Goal: Navigation & Orientation: Find specific page/section

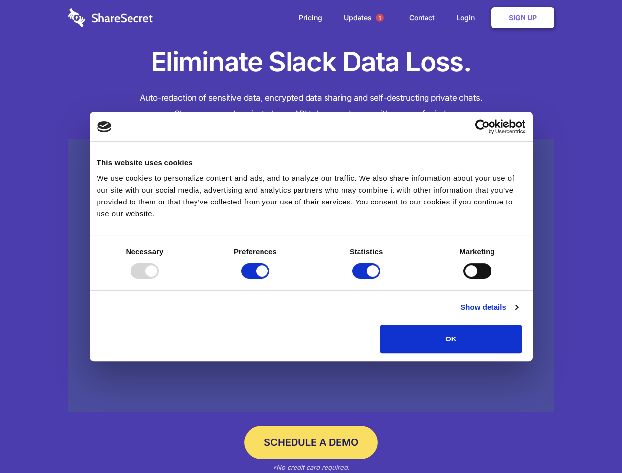
click at [159, 279] on div at bounding box center [144, 271] width 28 height 16
click at [269, 279] on input "Preferences" at bounding box center [255, 271] width 28 height 16
checkbox input "false"
click at [367, 279] on input "Statistics" at bounding box center [366, 271] width 28 height 16
checkbox input "false"
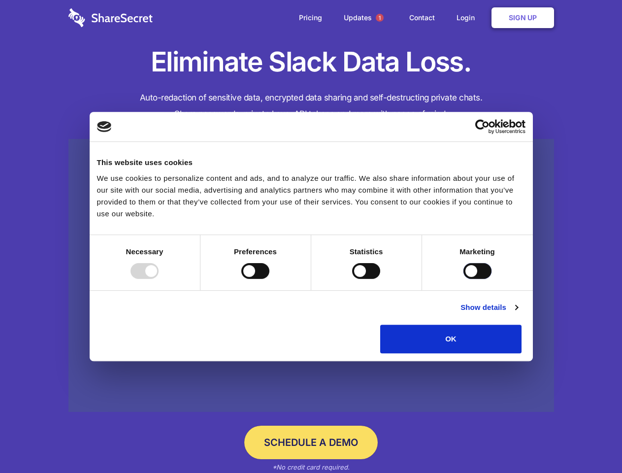
click at [463, 279] on input "Marketing" at bounding box center [477, 271] width 28 height 16
checkbox input "true"
click at [517, 313] on link "Show details" at bounding box center [488, 307] width 57 height 12
click at [0, 0] on li "Necessary 7 Necessary cookies help make a website usable by enabling basic func…" at bounding box center [0, 0] width 0 height 0
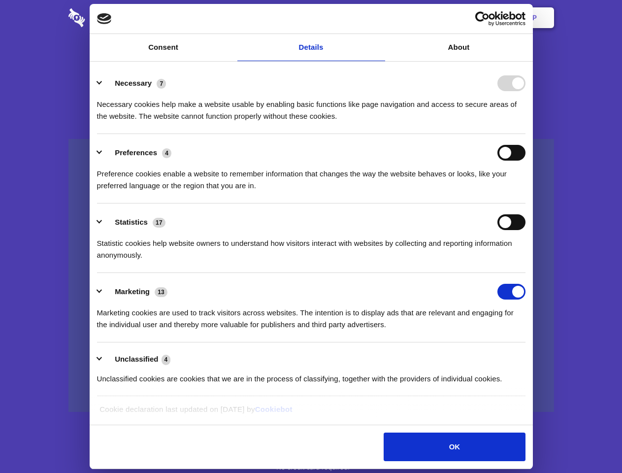
click at [379, 18] on span "1" at bounding box center [380, 18] width 8 height 8
